Goal: Transaction & Acquisition: Purchase product/service

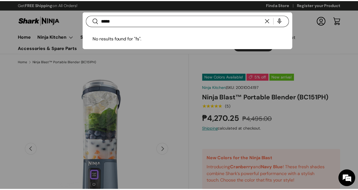
scroll to position [0, 324]
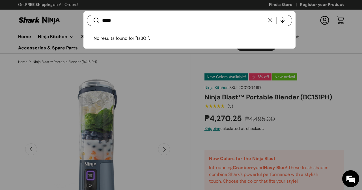
click at [331, 43] on div at bounding box center [181, 95] width 362 height 190
drag, startPoint x: 147, startPoint y: 20, endPoint x: 56, endPoint y: 27, distance: 91.3
click at [87, 26] on predictive-search "Search ***** Search Reset No results found for "fs301". Loading..." at bounding box center [189, 21] width 205 height 12
type input "******"
click at [87, 14] on button "Search" at bounding box center [93, 20] width 13 height 13
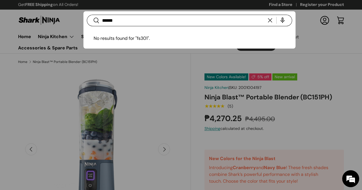
scroll to position [0, 0]
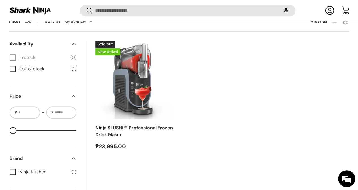
scroll to position [98, 0]
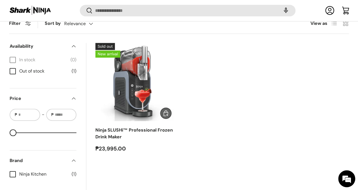
click at [0, 0] on img "Ninja SLUSHi™ Professional Frozen Drink Maker" at bounding box center [0, 0] width 0 height 0
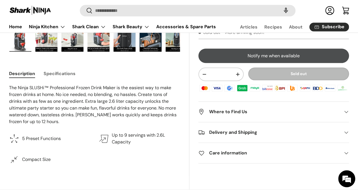
scroll to position [174, 0]
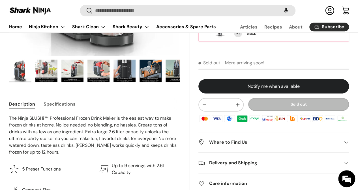
click at [76, 104] on button "Specifications" at bounding box center [60, 104] width 32 height 13
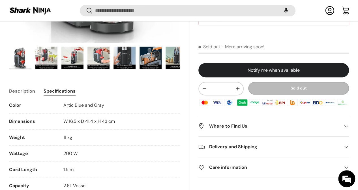
scroll to position [225, 0]
